Goal: Navigation & Orientation: Find specific page/section

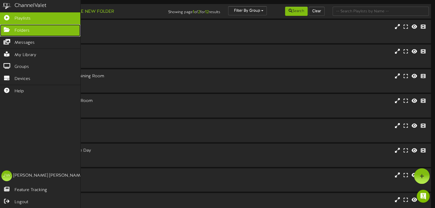
click at [37, 30] on link "Folders" at bounding box center [40, 30] width 80 height 12
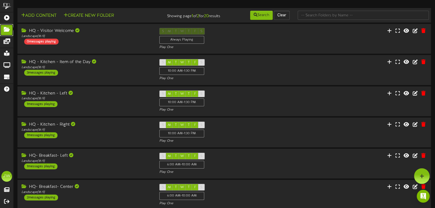
scroll to position [148, 0]
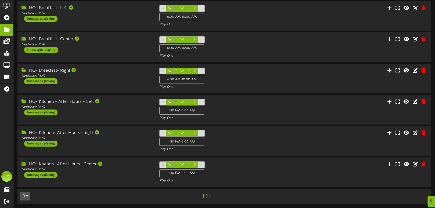
click at [206, 195] on link "2" at bounding box center [206, 197] width 3 height 6
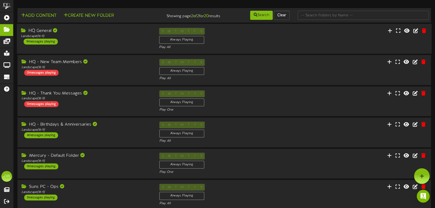
click at [42, 30] on div "HQ General" at bounding box center [86, 31] width 130 height 6
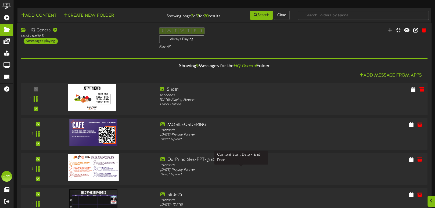
scroll to position [90, 0]
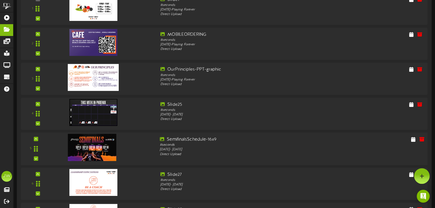
click at [108, 151] on img at bounding box center [92, 147] width 48 height 27
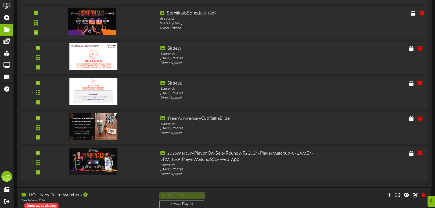
scroll to position [218, 0]
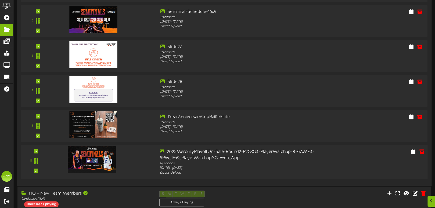
click at [94, 155] on img at bounding box center [92, 159] width 48 height 27
